Goal: Task Accomplishment & Management: Use online tool/utility

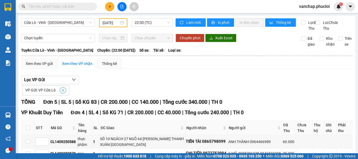
click at [62, 89] on icon "close" at bounding box center [63, 91] width 4 height 4
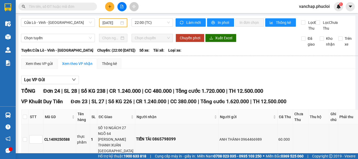
click at [122, 23] on div "[DATE]" at bounding box center [112, 23] width 21 height 6
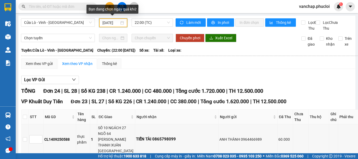
scroll to position [0, 2]
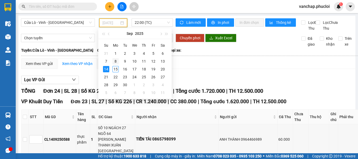
click at [113, 62] on div "8" at bounding box center [115, 61] width 6 height 6
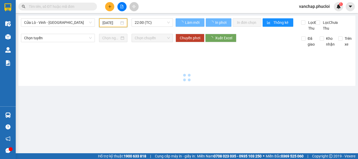
scroll to position [0, 2]
type input "[DATE]"
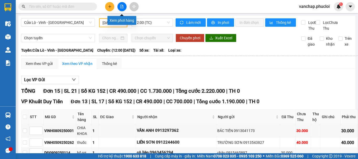
click at [119, 7] on button at bounding box center [121, 6] width 9 height 9
click at [155, 21] on span "12:00 (TC)" at bounding box center [152, 23] width 35 height 8
click at [140, 54] on body "Kết quả tìm kiếm ( 0 ) Bộ lọc No Data vanchap.phucloi 1 Điều hành xe Kho hàng m…" at bounding box center [179, 79] width 358 height 159
click at [140, 23] on span "12:00 (TC)" at bounding box center [152, 23] width 35 height 8
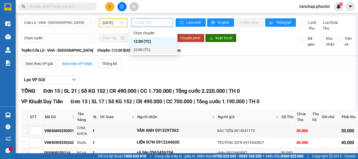
click at [136, 50] on div "22:00 (TC)" at bounding box center [153, 50] width 41 height 6
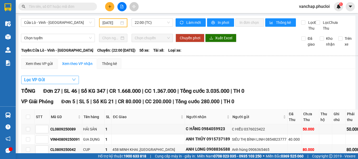
click at [36, 83] on span "Lọc VP Gửi" at bounding box center [34, 80] width 21 height 7
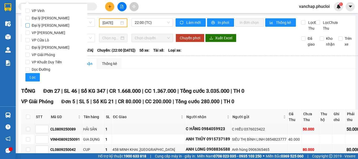
click at [27, 24] on input "Đại lý [PERSON_NAME]" at bounding box center [27, 25] width 4 height 4
checkbox input "true"
click at [29, 77] on button "Lọc" at bounding box center [32, 77] width 14 height 8
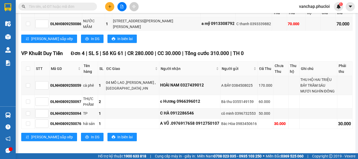
scroll to position [119, 0]
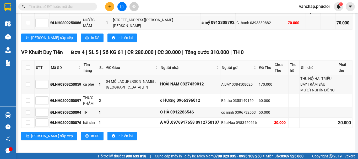
click at [48, 7] on input "text" at bounding box center [60, 7] width 62 height 6
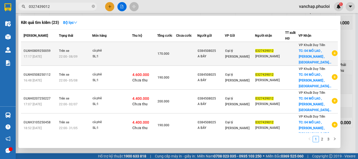
type input "0327439012"
click at [197, 66] on td at bounding box center [186, 54] width 21 height 24
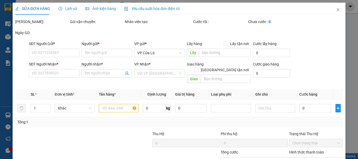
type input "0384508025"
type input "A BẢY"
type input "0327439012"
type input "[PERSON_NAME]"
checkbox input "true"
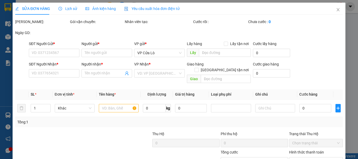
type input "04 MÔ LAO ,[PERSON_NAME] ,[GEOGRAPHIC_DATA] ,HN"
type input "170.000"
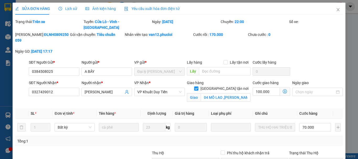
drag, startPoint x: 354, startPoint y: 69, endPoint x: 350, endPoint y: 110, distance: 40.5
click at [350, 110] on div "SỬA ĐƠN HÀNG Lịch sử Ảnh kiện hàng Yêu cầu xuất hóa đơn điện tử Total Paid Fee …" at bounding box center [179, 79] width 358 height 159
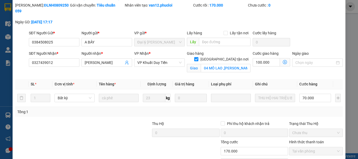
scroll to position [66, 0]
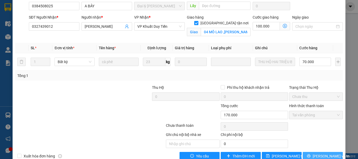
click at [321, 153] on span "[PERSON_NAME] và In" at bounding box center [331, 156] width 37 height 6
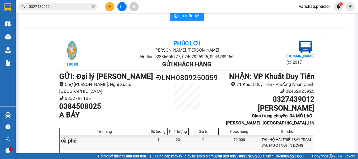
scroll to position [7, 0]
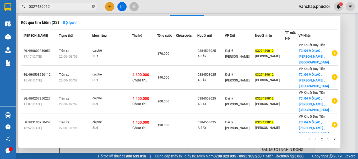
click at [92, 5] on icon "close-circle" at bounding box center [93, 6] width 3 height 3
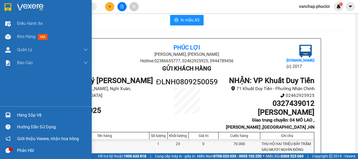
click at [23, 6] on img at bounding box center [30, 7] width 26 height 8
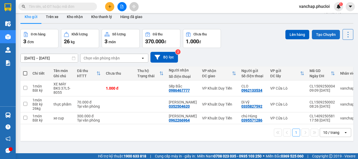
click at [315, 34] on button "Tạo Chuyến" at bounding box center [326, 34] width 28 height 9
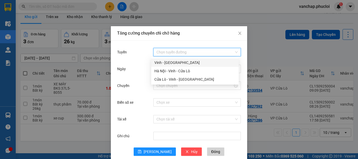
click at [165, 49] on input "Tuyến" at bounding box center [195, 52] width 78 height 8
click at [164, 79] on div "Cửa Lò - Vinh - [GEOGRAPHIC_DATA]" at bounding box center [194, 80] width 81 height 6
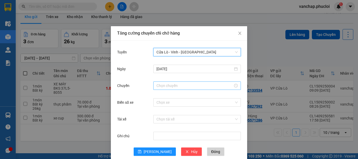
click at [164, 84] on input "Chuyến" at bounding box center [194, 86] width 77 height 6
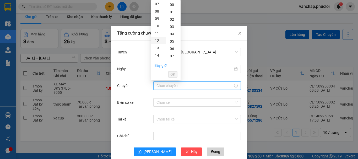
click at [155, 40] on div "12" at bounding box center [158, 40] width 15 height 7
type input "12:00"
click at [172, 76] on span "OK" at bounding box center [172, 75] width 5 height 6
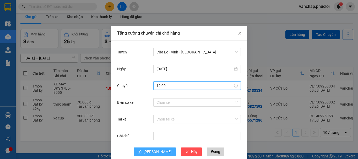
click at [152, 152] on button "[PERSON_NAME]" at bounding box center [155, 152] width 42 height 8
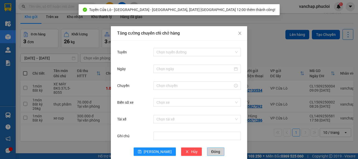
click at [211, 153] on span "Đóng" at bounding box center [215, 152] width 9 height 6
